Goal: Information Seeking & Learning: Find specific page/section

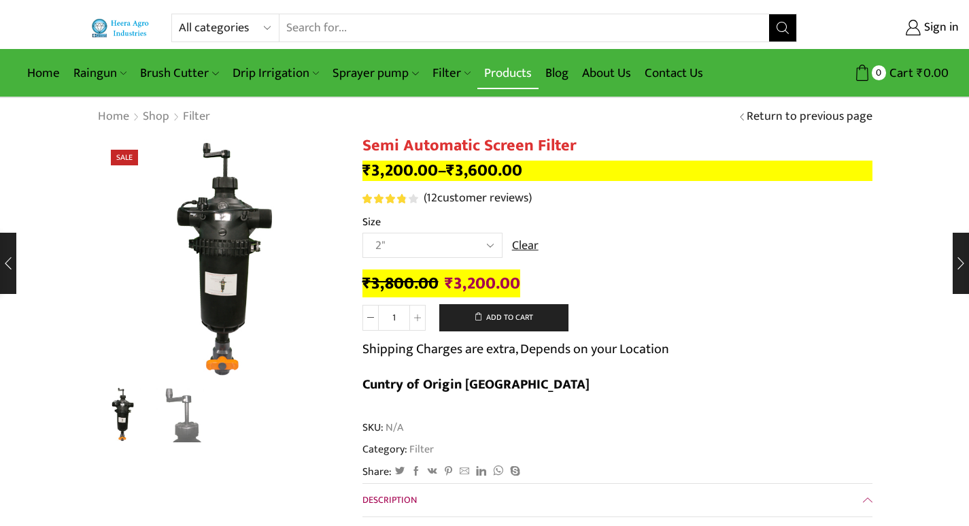
click at [492, 73] on link "Products" at bounding box center [508, 73] width 61 height 32
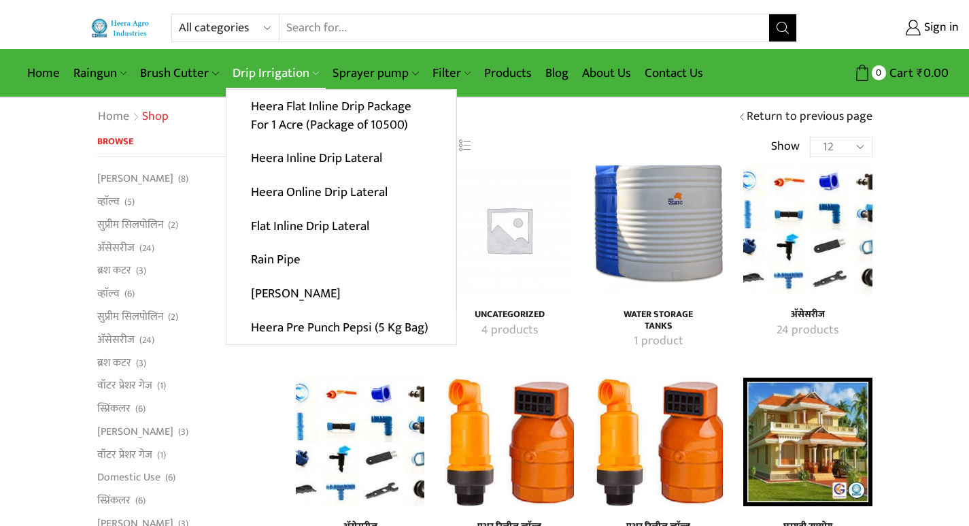
click at [255, 70] on link "Drip Irrigation" at bounding box center [276, 73] width 100 height 32
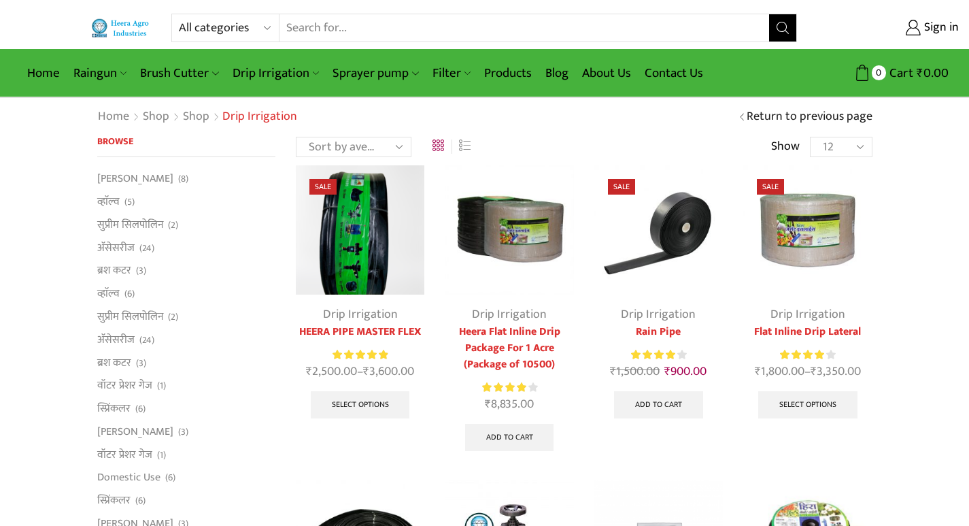
click at [261, 20] on select "All categories Accessories Air Release Valve Brush Cutter Domestic Use Drip Irr…" at bounding box center [229, 27] width 100 height 27
click at [179, 14] on select "All categories Accessories Air Release Valve Brush Cutter Domestic Use Drip Irr…" at bounding box center [229, 27] width 100 height 27
click at [217, 22] on select "All categories Accessories Air Release Valve Brush Cutter Domestic Use Drip Irr…" at bounding box center [204, 27] width 51 height 27
select select "venturi"
click at [179, 14] on select "All categories Accessories Air Release Valve Brush Cutter Domestic Use Drip Irr…" at bounding box center [204, 27] width 51 height 27
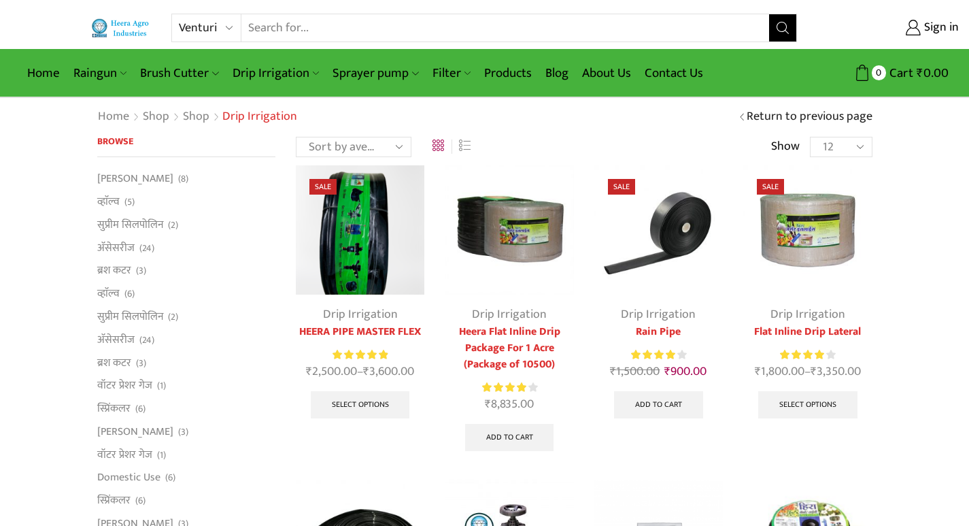
click at [788, 20] on button "Search" at bounding box center [782, 27] width 27 height 27
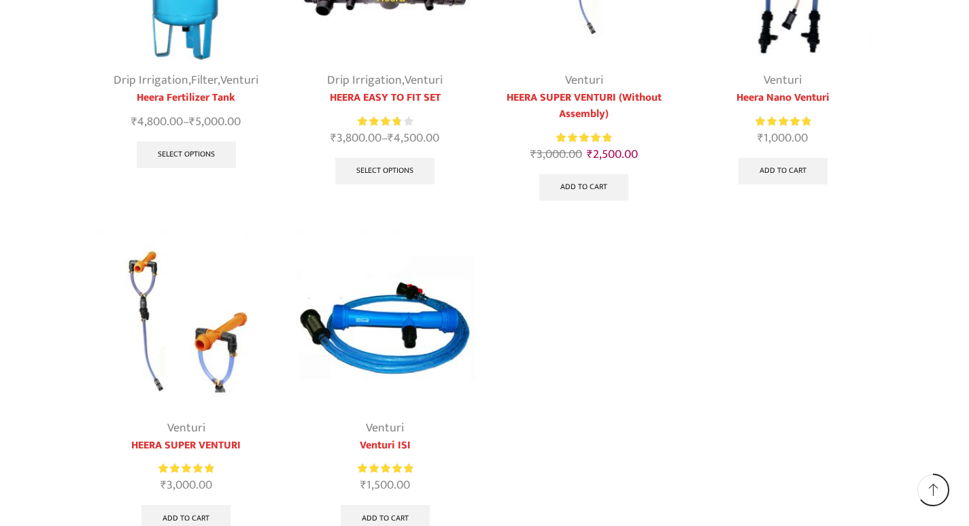
scroll to position [340, 0]
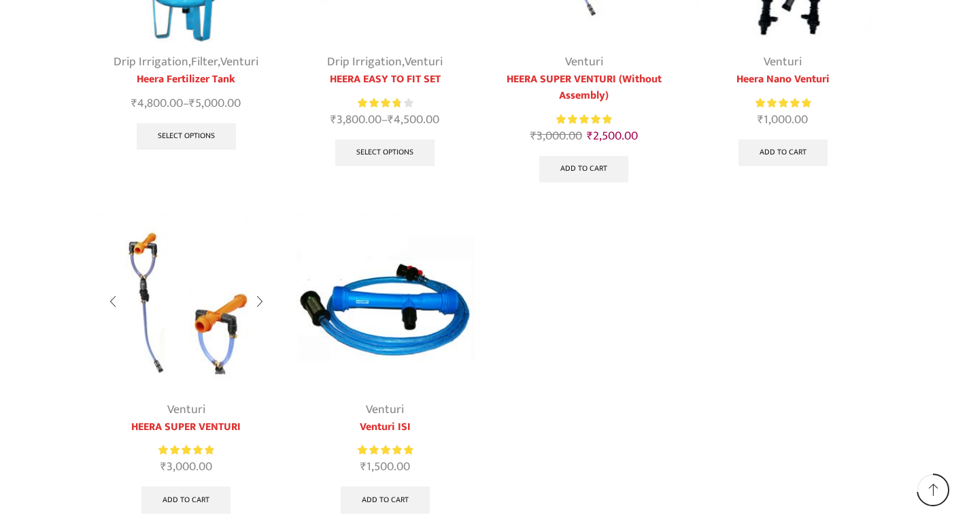
click at [257, 300] on div at bounding box center [259, 302] width 31 height 36
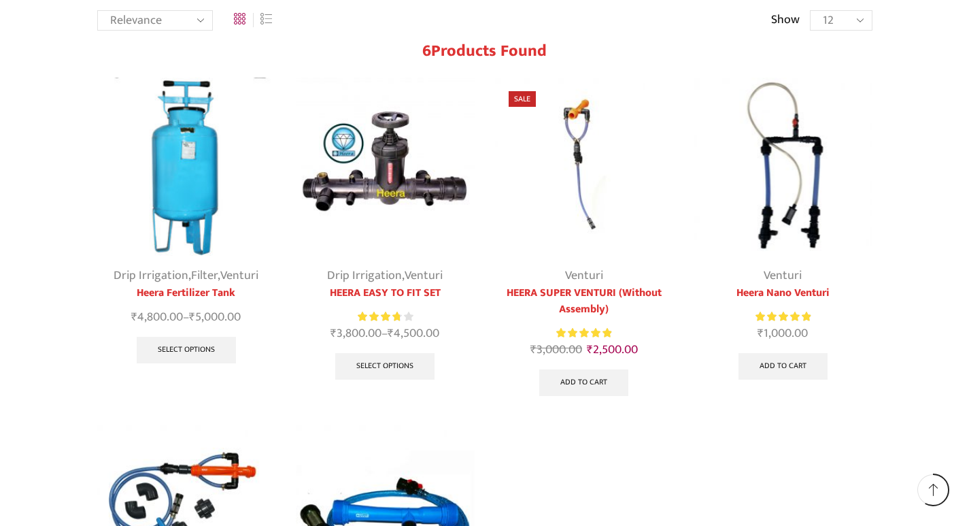
scroll to position [0, 0]
